Goal: Information Seeking & Learning: Learn about a topic

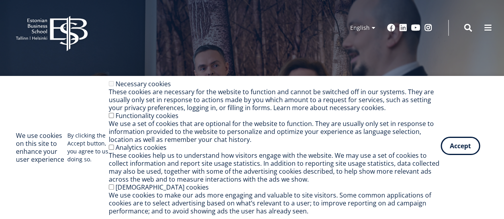
click at [457, 148] on button "Accept" at bounding box center [459, 146] width 39 height 18
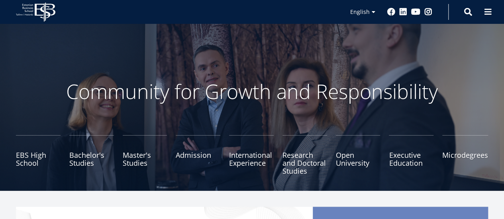
scroll to position [16, 0]
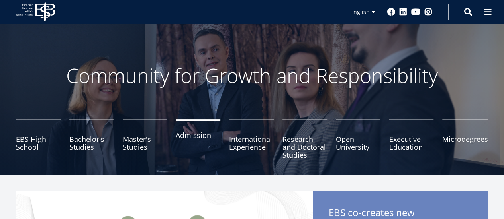
click at [195, 144] on link "Admission" at bounding box center [198, 139] width 45 height 40
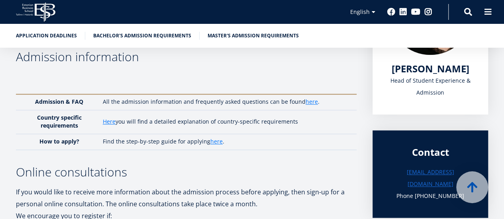
scroll to position [191, 0]
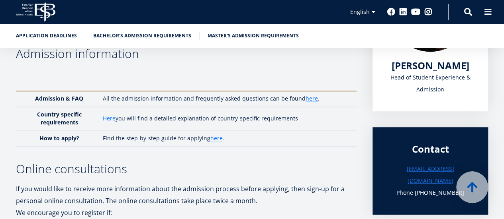
click at [111, 116] on link "Here" at bounding box center [109, 119] width 13 height 8
click at [164, 32] on link "Bachelor's admission requirements" at bounding box center [142, 35] width 98 height 8
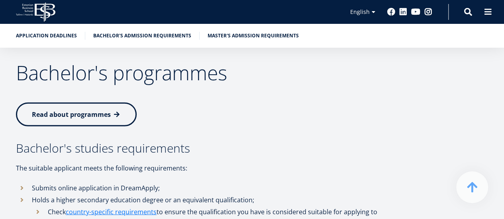
click at [129, 162] on p "The suitable applicant meets the following requirements:" at bounding box center [205, 168] width 378 height 12
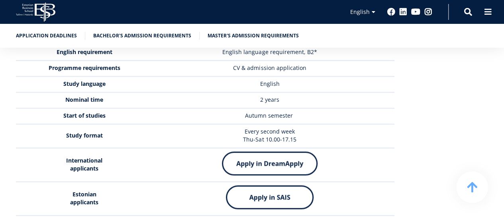
scroll to position [2039, 0]
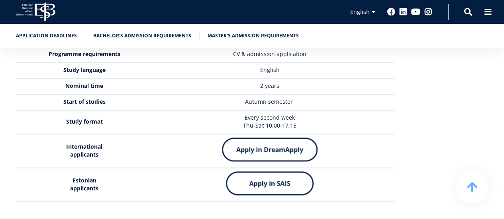
click at [230, 138] on img at bounding box center [270, 150] width 96 height 24
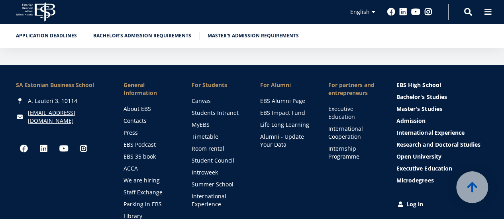
scroll to position [2816, 0]
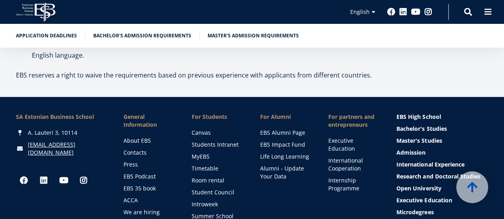
click at [62, 160] on div "SA [GEOGRAPHIC_DATA] [PERSON_NAME] 3, 10114 [EMAIL_ADDRESS][DOMAIN_NAME] Social…" at bounding box center [62, 182] width 92 height 139
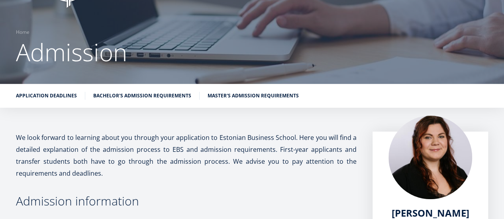
scroll to position [0, 0]
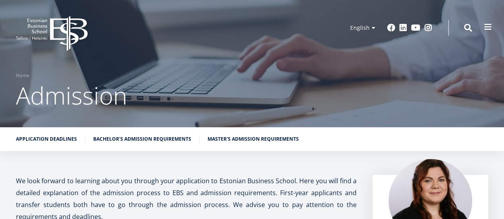
click at [486, 26] on span at bounding box center [488, 27] width 8 height 8
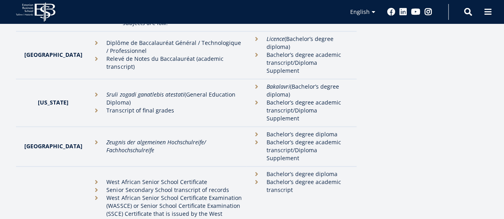
scroll to position [1226, 0]
